Goal: Information Seeking & Learning: Check status

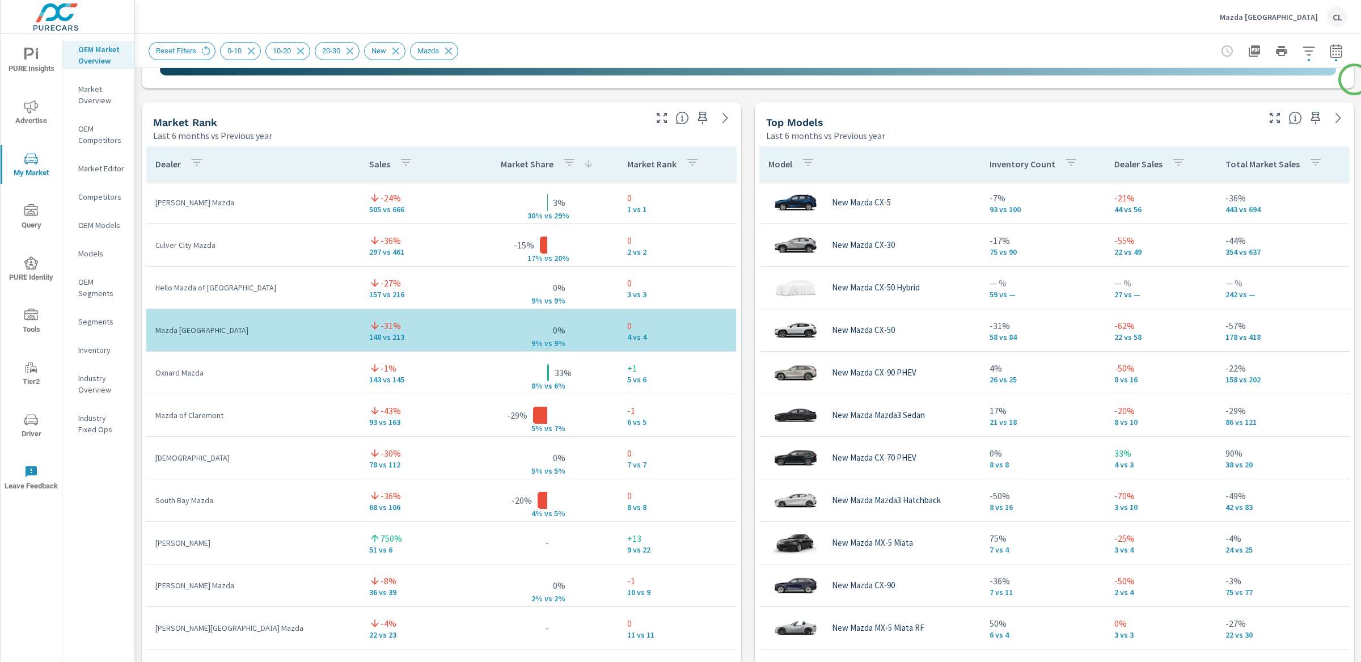
scroll to position [707, 0]
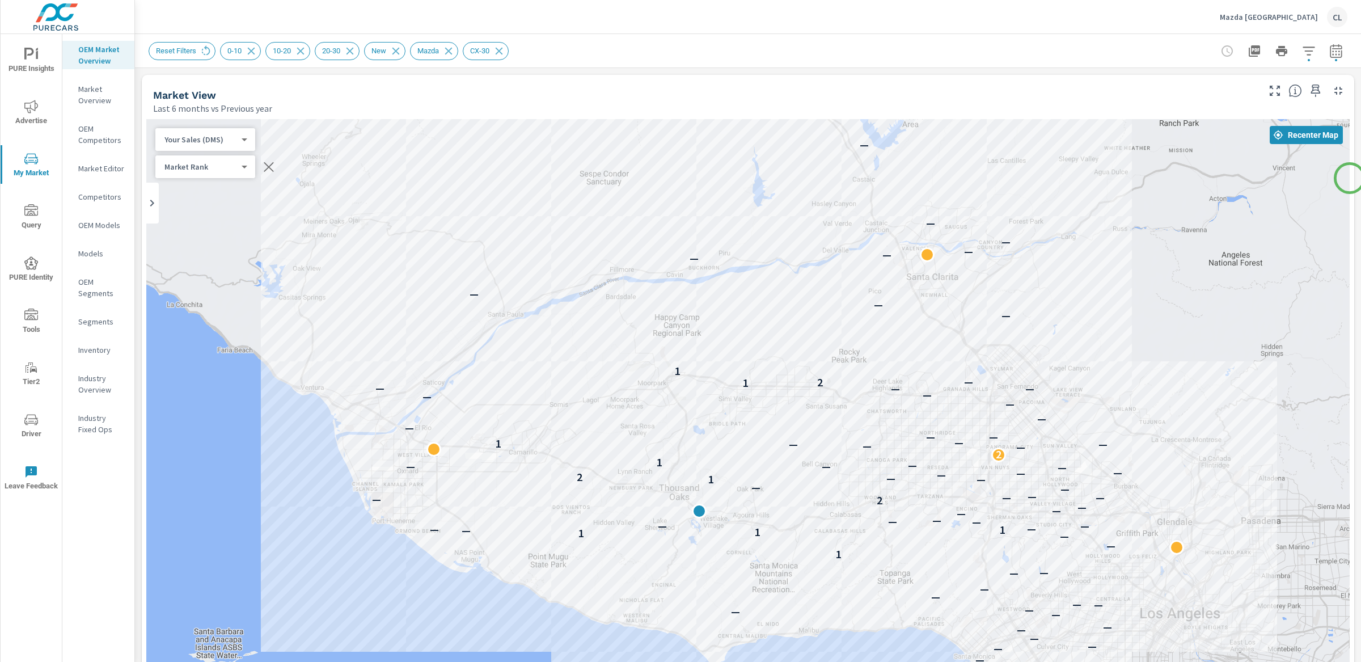
scroll to position [699, 0]
